Goal: Information Seeking & Learning: Find specific fact

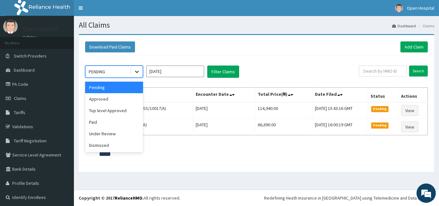
click at [137, 71] on icon at bounding box center [137, 71] width 6 height 6
click at [129, 102] on div "Approved" at bounding box center [114, 99] width 58 height 12
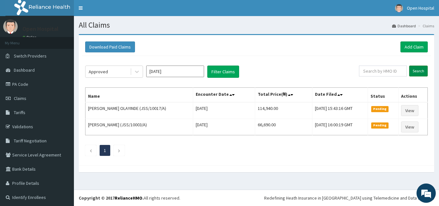
click at [412, 72] on input "Search" at bounding box center [418, 71] width 19 height 11
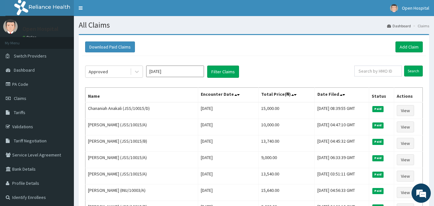
click at [325, 66] on div "Approved Oct 2025 Filter Claims" at bounding box center [219, 72] width 269 height 12
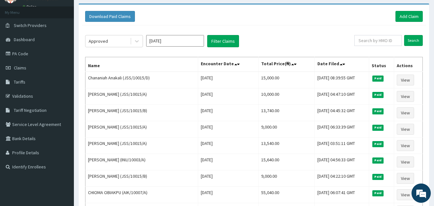
scroll to position [39, 0]
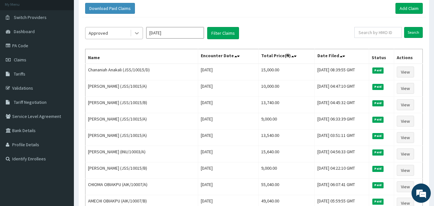
click at [136, 38] on div at bounding box center [137, 33] width 12 height 12
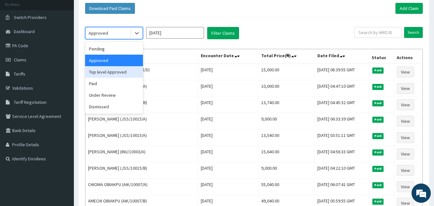
click at [120, 75] on div "Top level Approved" at bounding box center [114, 72] width 58 height 12
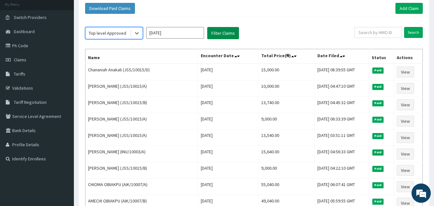
click at [219, 29] on button "Filter Claims" at bounding box center [223, 33] width 32 height 12
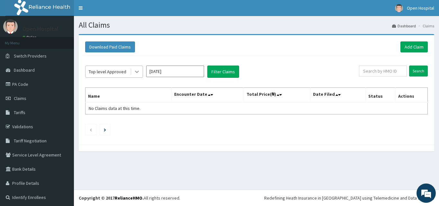
click at [135, 69] on icon at bounding box center [137, 71] width 6 height 6
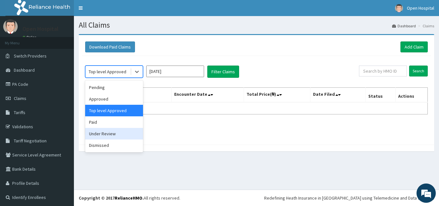
click at [119, 130] on div "Under Review" at bounding box center [114, 134] width 58 height 12
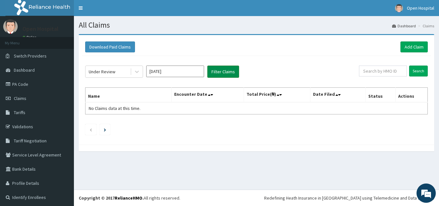
click at [227, 70] on button "Filter Claims" at bounding box center [223, 72] width 32 height 12
click at [139, 72] on icon at bounding box center [137, 71] width 6 height 6
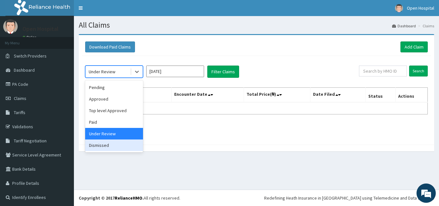
click at [105, 142] on div "Dismissed" at bounding box center [114, 145] width 58 height 12
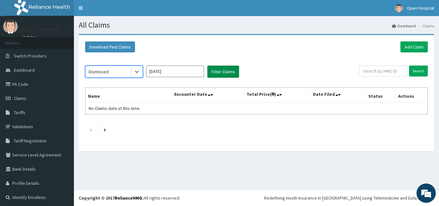
click at [228, 68] on button "Filter Claims" at bounding box center [223, 72] width 32 height 12
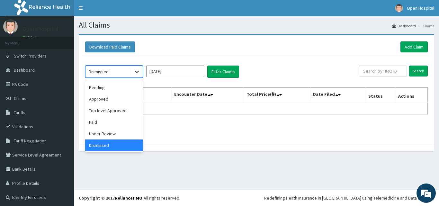
click at [137, 75] on icon at bounding box center [137, 71] width 6 height 6
click at [121, 92] on div "Pending" at bounding box center [114, 88] width 58 height 12
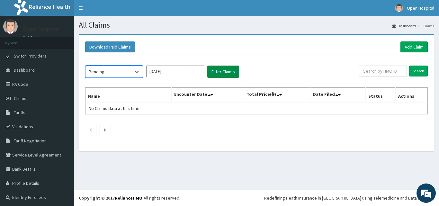
click at [217, 71] on button "Filter Claims" at bounding box center [223, 72] width 32 height 12
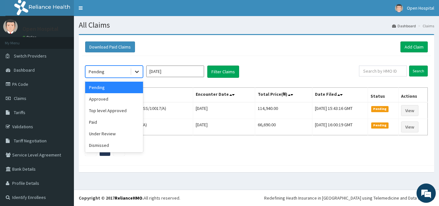
click at [137, 75] on icon at bounding box center [137, 71] width 6 height 6
click at [130, 132] on div "Under Review" at bounding box center [114, 134] width 58 height 12
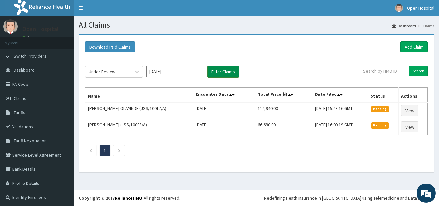
click at [218, 69] on button "Filter Claims" at bounding box center [223, 72] width 32 height 12
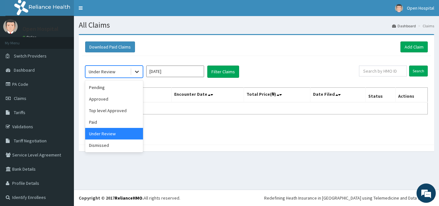
click at [137, 68] on icon at bounding box center [137, 71] width 6 height 6
click at [116, 120] on div "Paid" at bounding box center [114, 122] width 58 height 12
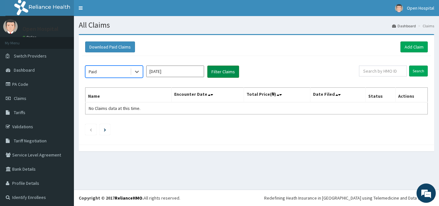
click at [222, 74] on button "Filter Claims" at bounding box center [223, 72] width 32 height 12
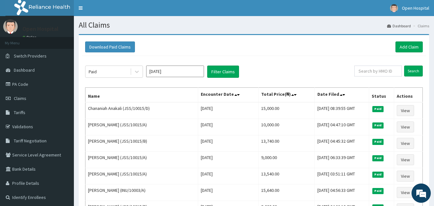
click at [285, 61] on div "Paid Oct 2025 Filter Claims Search Name Encounter Date Total Price(₦) Date File…" at bounding box center [254, 199] width 344 height 287
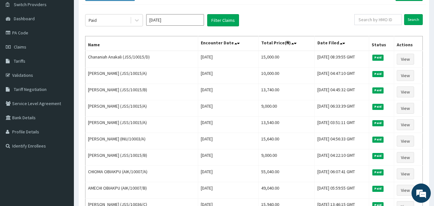
scroll to position [39, 0]
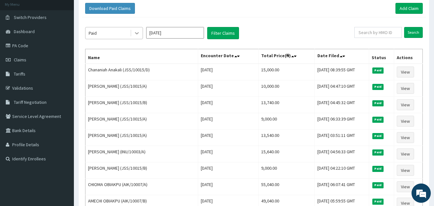
click at [133, 35] on div at bounding box center [137, 33] width 12 height 12
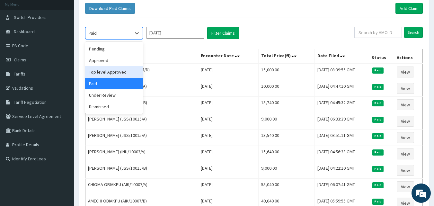
click at [111, 76] on div "Top level Approved" at bounding box center [114, 72] width 58 height 12
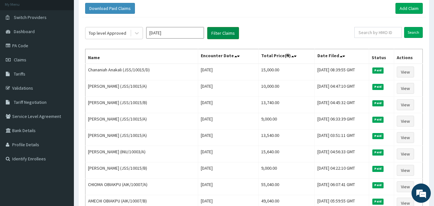
click at [228, 33] on button "Filter Claims" at bounding box center [223, 33] width 32 height 12
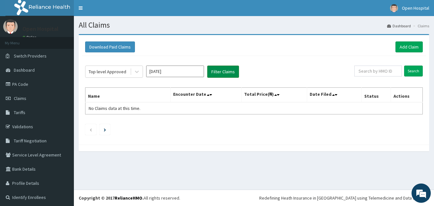
scroll to position [0, 0]
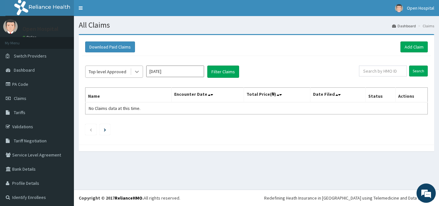
click at [136, 73] on icon at bounding box center [137, 71] width 6 height 6
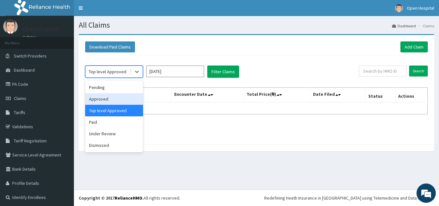
click at [124, 95] on div "Approved" at bounding box center [114, 99] width 58 height 12
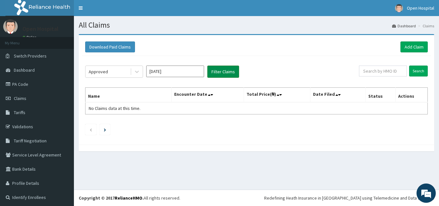
click at [224, 69] on button "Filter Claims" at bounding box center [223, 72] width 32 height 12
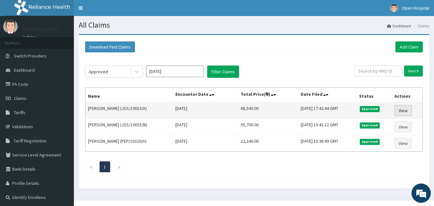
click at [402, 109] on link "View" at bounding box center [403, 110] width 17 height 11
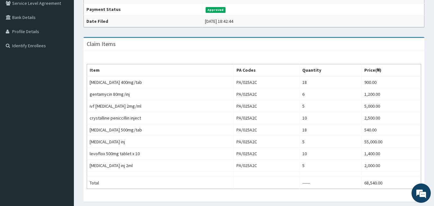
scroll to position [154, 0]
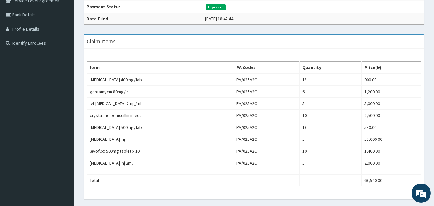
click at [402, 110] on td "2,500.00" at bounding box center [390, 116] width 59 height 12
click at [83, 60] on div "Claim Items Item PA Codes Quantity Price(₦) metronidazole 400mg/tab PA/025A2C 1…" at bounding box center [254, 119] width 350 height 171
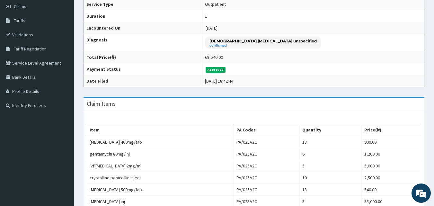
scroll to position [90, 0]
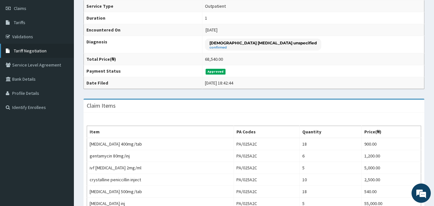
click at [59, 57] on link "Tariff Negotiation" at bounding box center [37, 51] width 74 height 14
click at [52, 54] on link "Tariff Negotiation" at bounding box center [37, 51] width 74 height 14
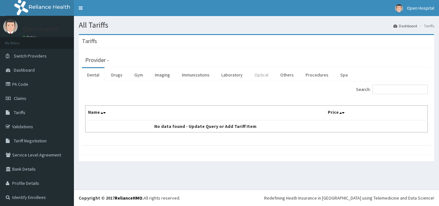
click at [265, 71] on link "Optical" at bounding box center [261, 74] width 24 height 13
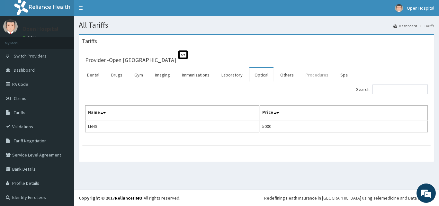
click at [318, 71] on link "Procedures" at bounding box center [316, 74] width 33 height 13
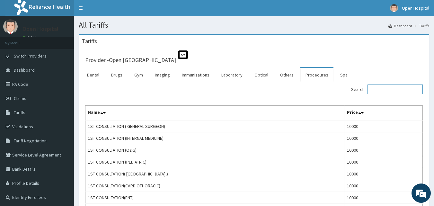
click at [381, 88] on input "Search:" at bounding box center [395, 89] width 55 height 10
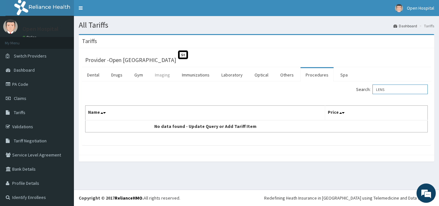
type input "LENS"
click at [157, 78] on link "Imaging" at bounding box center [162, 74] width 25 height 13
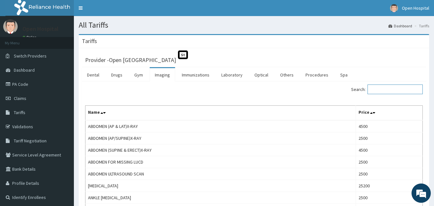
click at [384, 89] on input "Search:" at bounding box center [395, 89] width 55 height 10
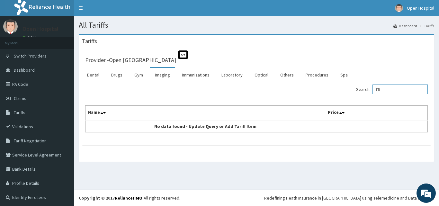
type input "F"
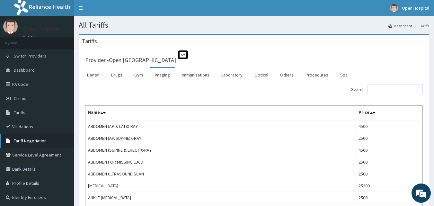
click at [40, 141] on span "Tariff Negotiation" at bounding box center [30, 141] width 33 height 6
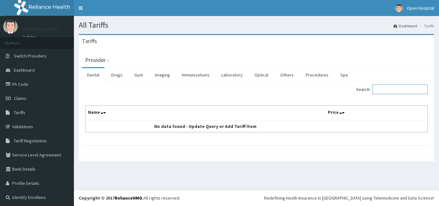
click at [379, 85] on input "Search:" at bounding box center [399, 89] width 55 height 10
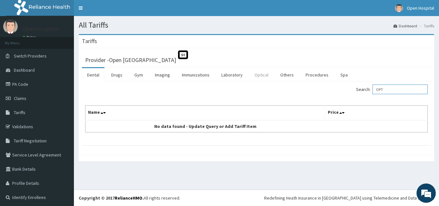
type input "OPT"
click at [263, 75] on link "Optical" at bounding box center [261, 74] width 24 height 13
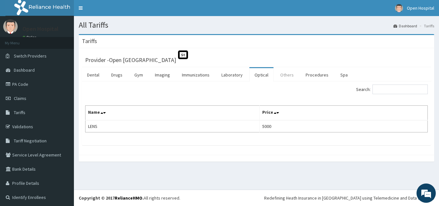
click at [283, 74] on link "Others" at bounding box center [287, 74] width 24 height 13
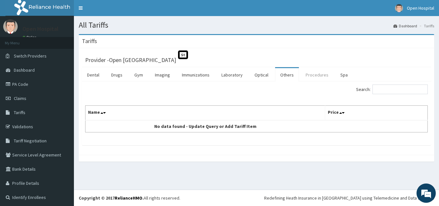
click at [305, 76] on link "Procedures" at bounding box center [316, 74] width 33 height 13
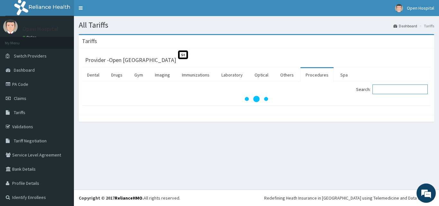
click at [390, 89] on input "Search:" at bounding box center [399, 89] width 55 height 10
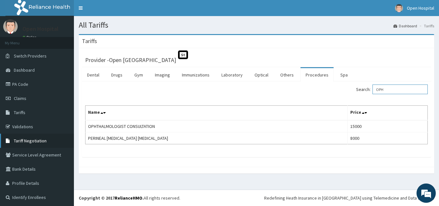
type input "OPH"
click at [58, 135] on link "Tariff Negotiation" at bounding box center [37, 141] width 74 height 14
